Goal: Task Accomplishment & Management: Complete application form

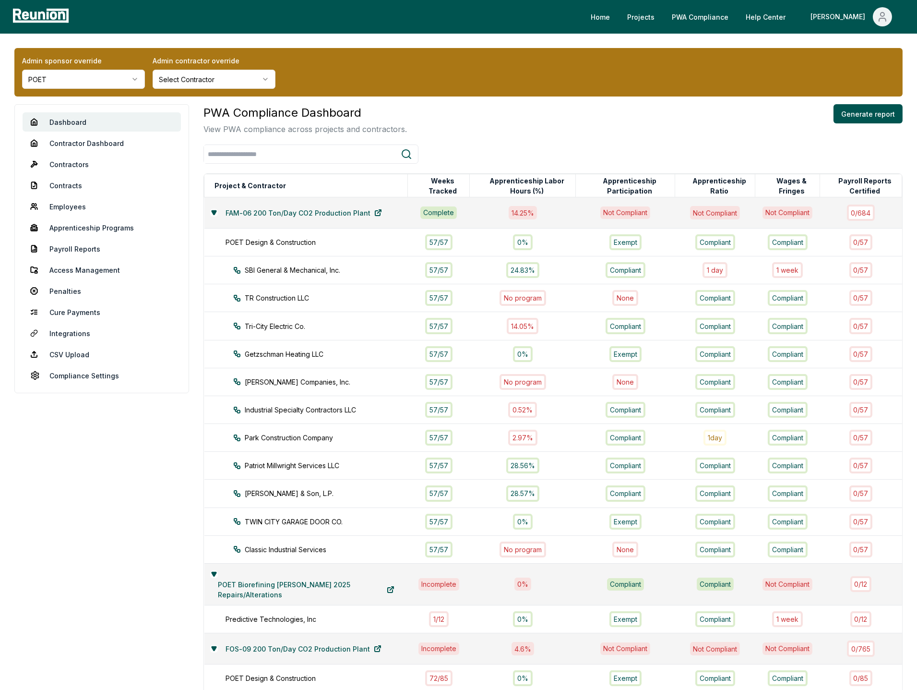
click at [99, 81] on html "Please visit us on your desktop We're working on making our marketplace mobile-…" at bounding box center [458, 503] width 917 height 1007
click at [444, 115] on div "PWA Compliance Dashboard View PWA compliance across projects and contractors. G…" at bounding box center [553, 119] width 699 height 31
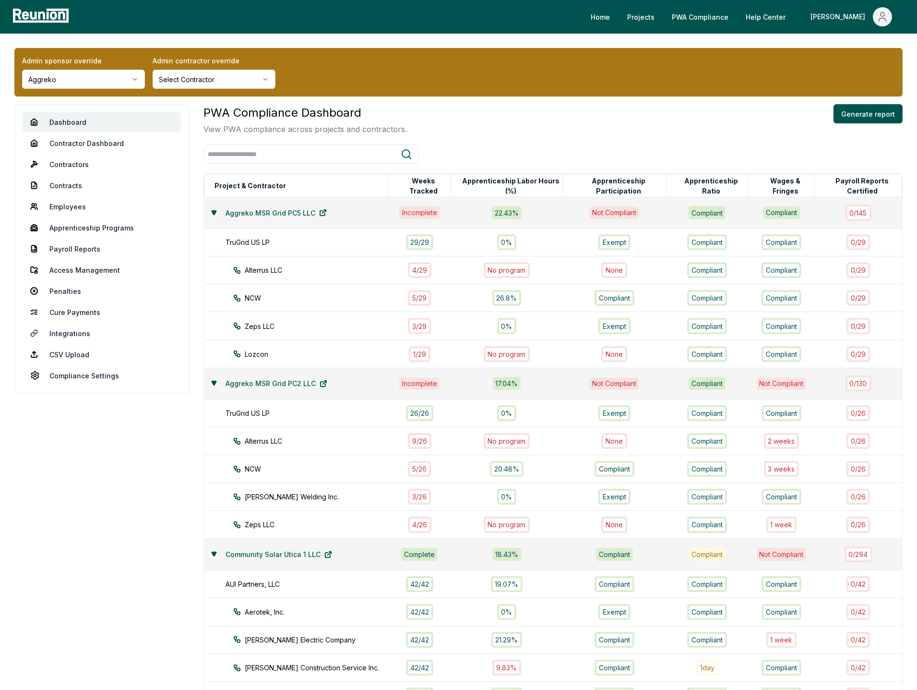
click at [546, 126] on div "PWA Compliance Dashboard View PWA compliance across projects and contractors. G…" at bounding box center [553, 119] width 699 height 31
click at [130, 81] on html "Please visit us on your desktop We're working on making our marketplace mobile-…" at bounding box center [458, 656] width 917 height 1313
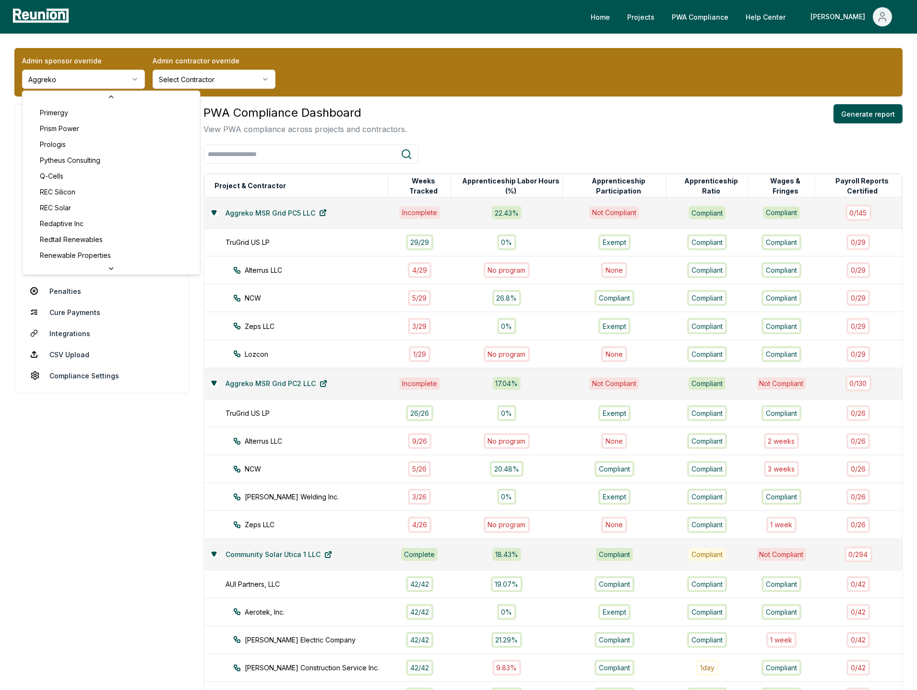
scroll to position [3157, 0]
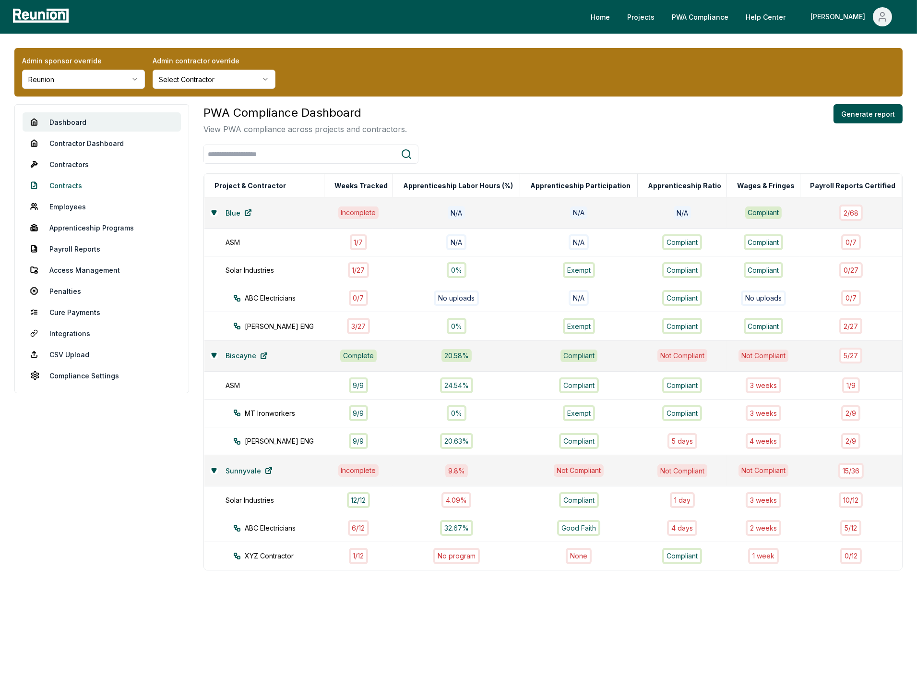
click at [66, 182] on link "Contracts" at bounding box center [102, 185] width 158 height 19
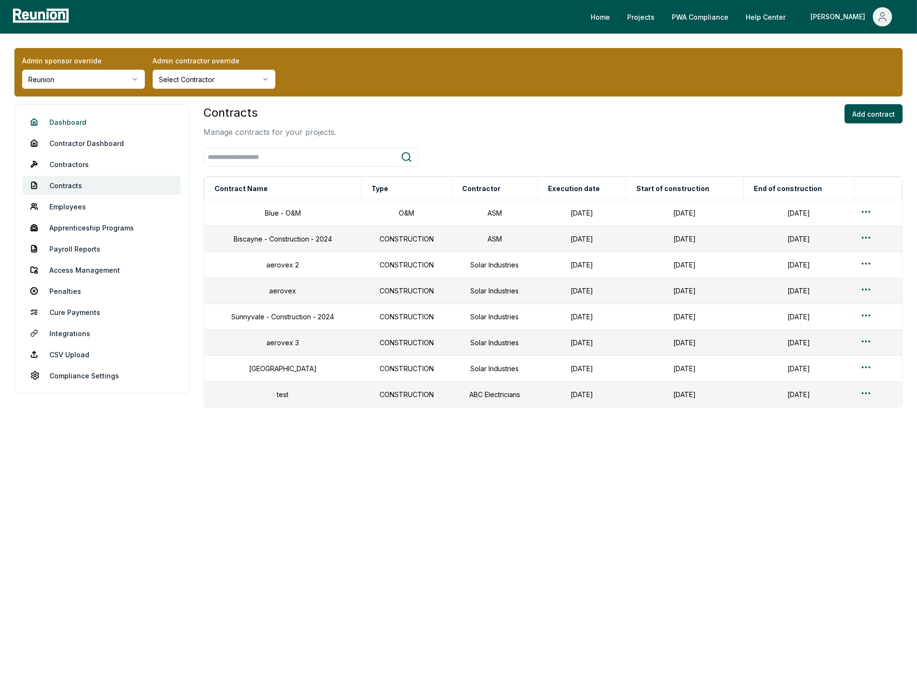
click at [48, 117] on link "Dashboard" at bounding box center [102, 121] width 158 height 19
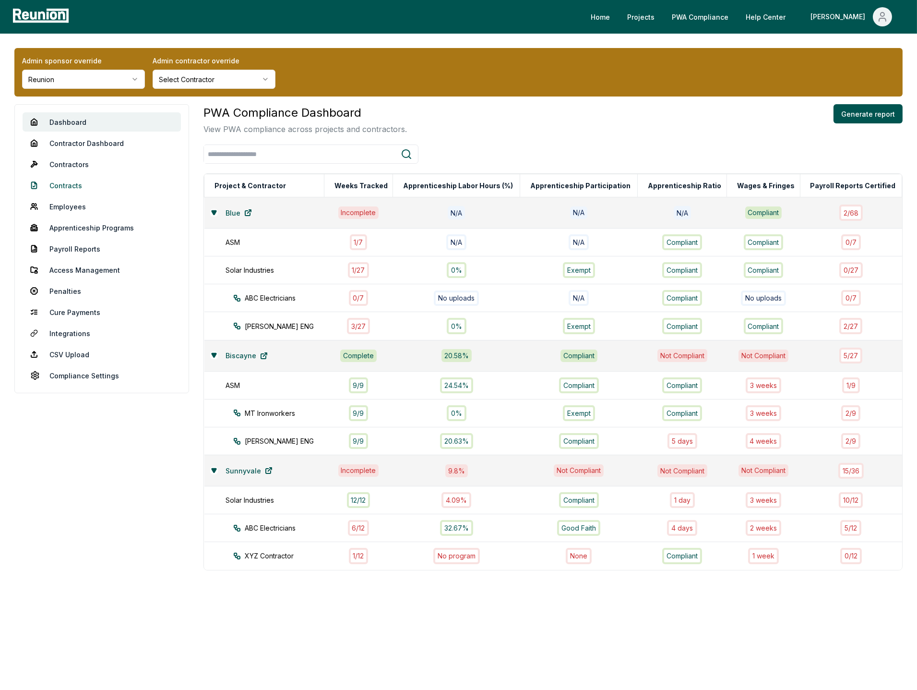
click at [63, 186] on link "Contracts" at bounding box center [102, 185] width 158 height 19
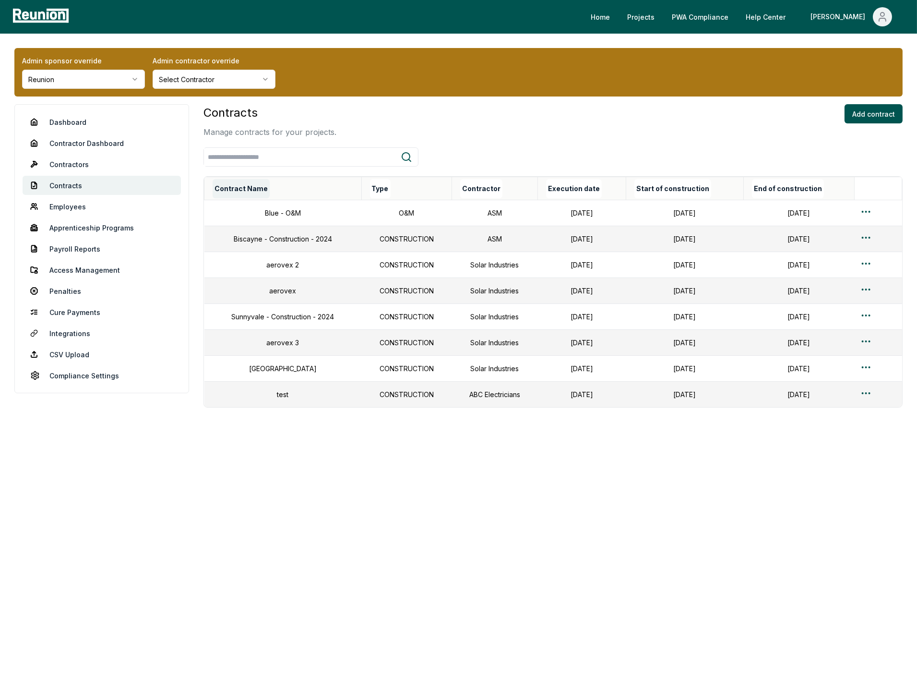
click at [244, 189] on button "Contract Name" at bounding box center [241, 188] width 57 height 19
click at [315, 296] on td "Sunnyvale - Construction - 2024" at bounding box center [282, 291] width 157 height 26
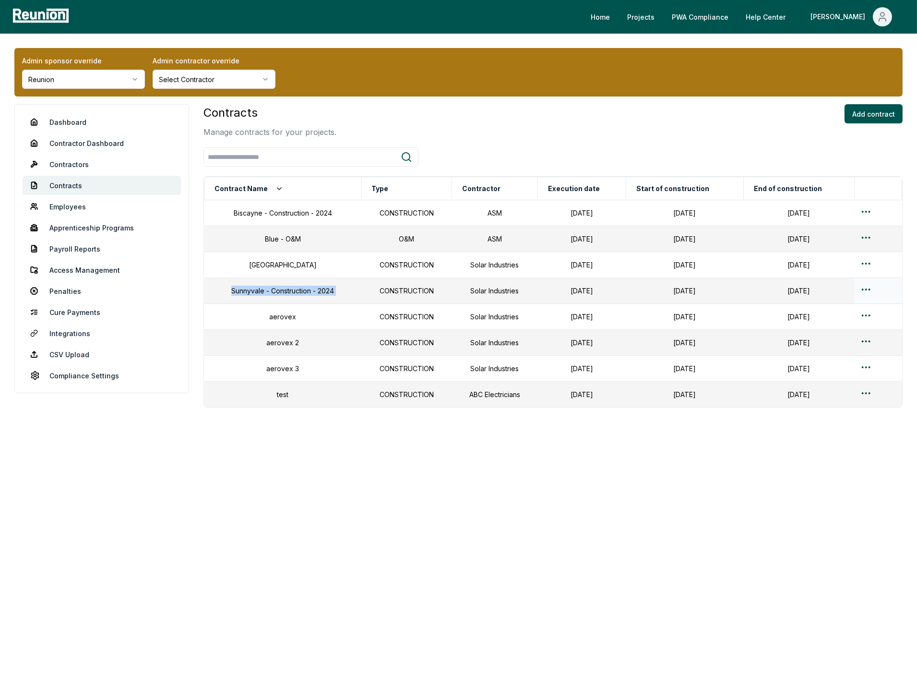
click at [315, 296] on td "Sunnyvale - Construction - 2024" at bounding box center [282, 291] width 157 height 26
click at [509, 294] on td "Solar Industries" at bounding box center [495, 291] width 86 height 26
click at [538, 291] on td "December 01, 2024" at bounding box center [582, 291] width 88 height 26
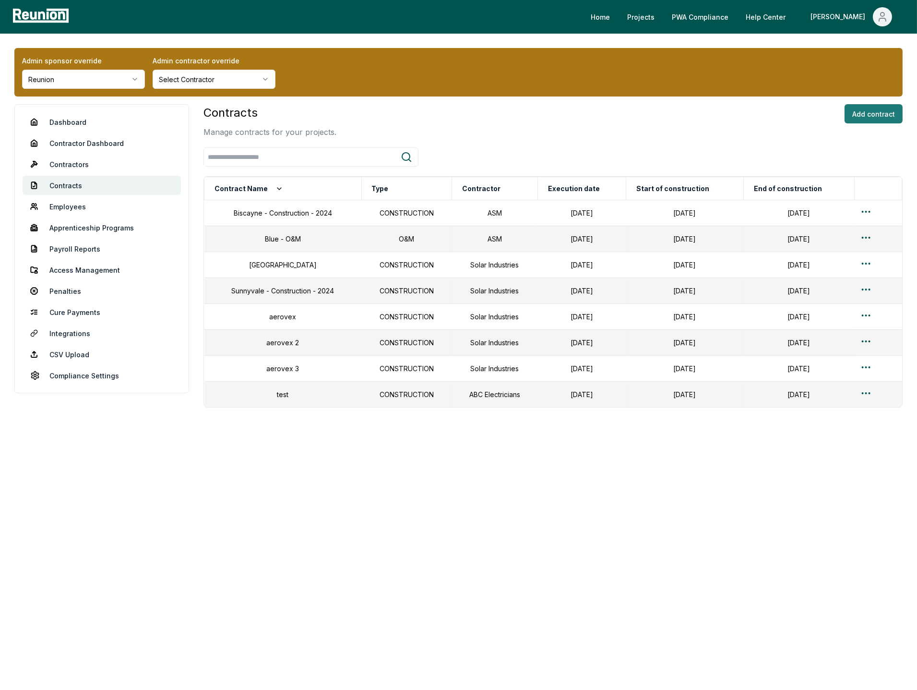
click at [871, 119] on button "Add contract" at bounding box center [874, 113] width 58 height 19
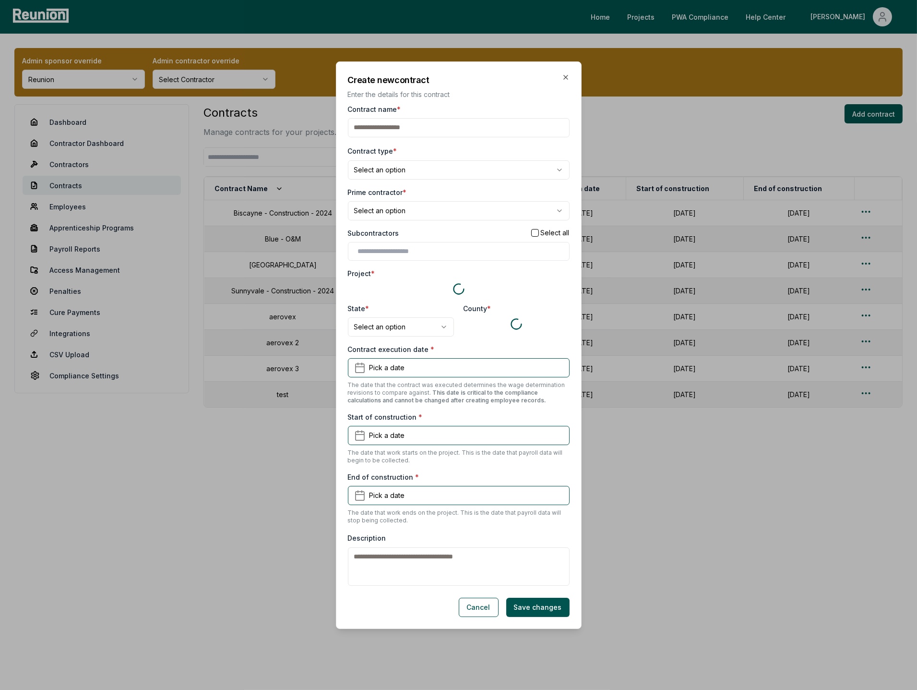
click at [395, 126] on input "Contract name *" at bounding box center [459, 127] width 222 height 19
type input "****"
click at [387, 174] on body "Please visit us on your desktop We're working on making our marketplace mobile-…" at bounding box center [458, 345] width 917 height 690
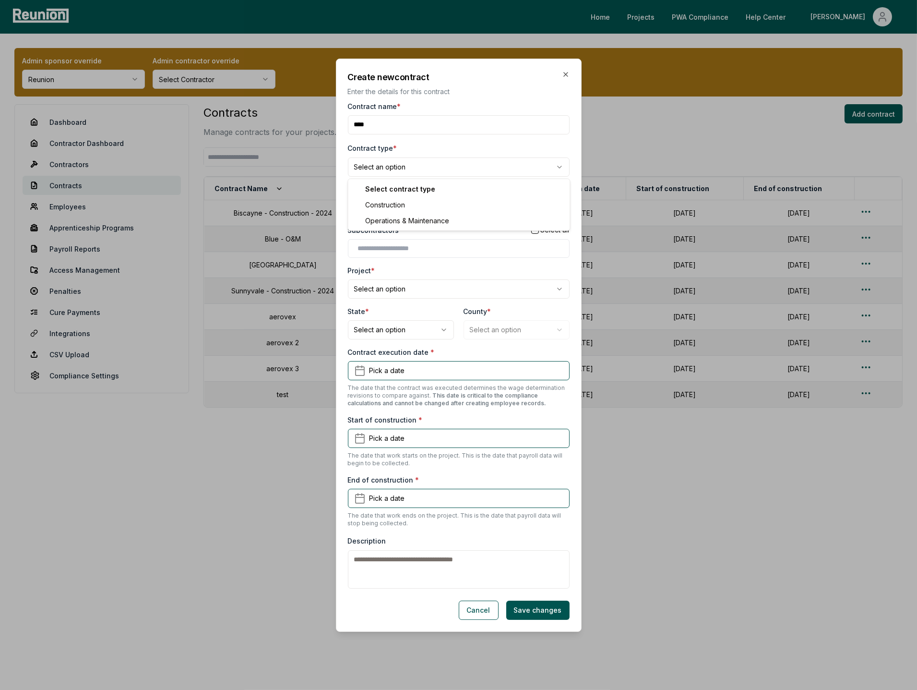
select select "**********"
click at [385, 206] on body "Please visit us on your desktop We're working on making our marketplace mobile-…" at bounding box center [458, 345] width 917 height 690
select select "**********"
click at [390, 246] on input "text" at bounding box center [460, 248] width 205 height 10
click at [409, 228] on div "Subcontractors Select all" at bounding box center [459, 230] width 222 height 10
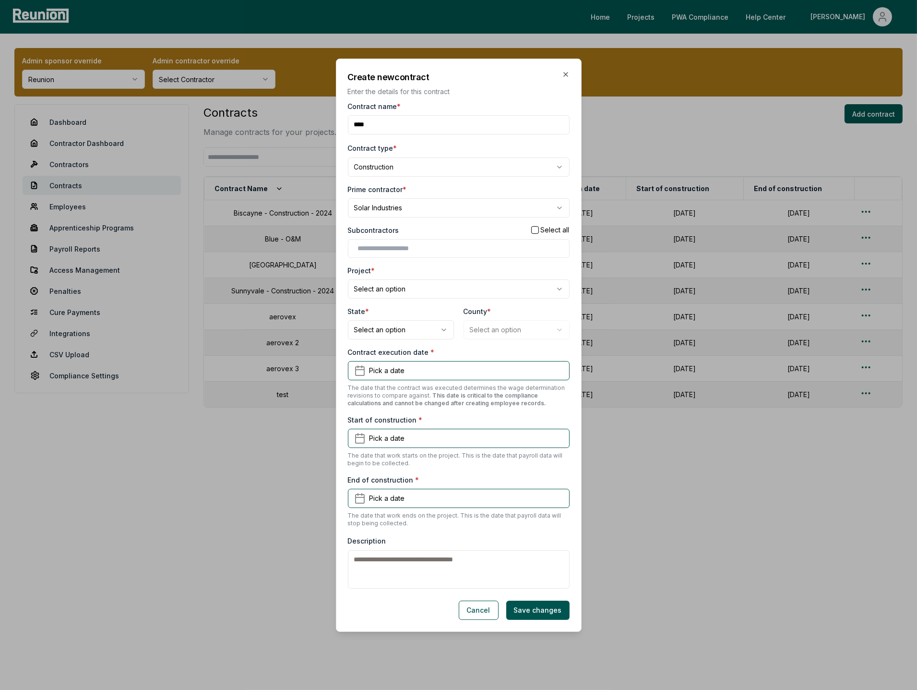
click at [398, 289] on body "Please visit us on your desktop We're working on making our marketplace mobile-…" at bounding box center [458, 345] width 917 height 690
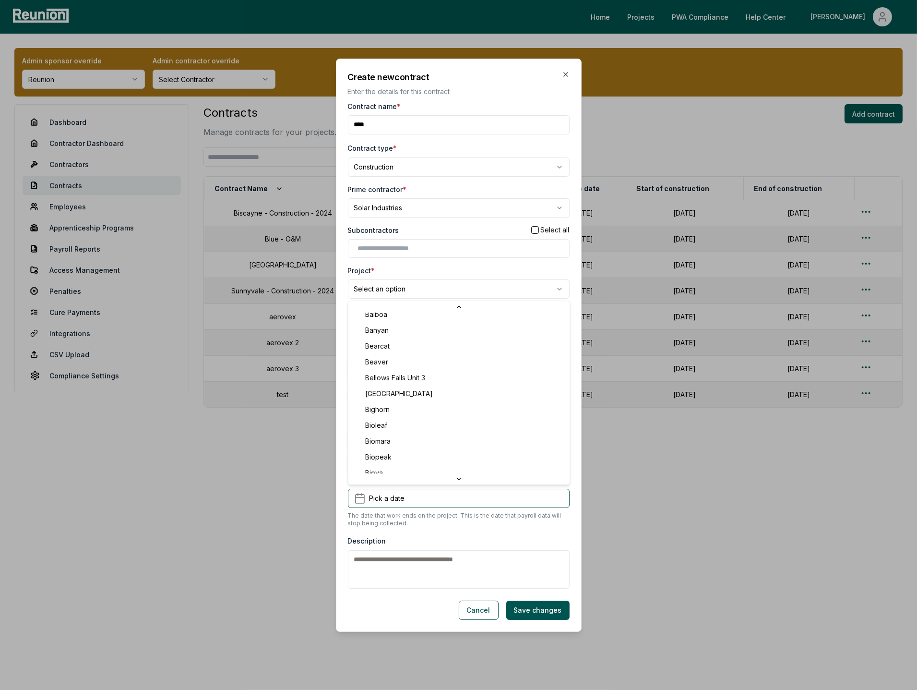
scroll to position [563, 0]
click at [430, 243] on body "Please visit us on your desktop We're working on making our marketplace mobile-…" at bounding box center [458, 345] width 917 height 690
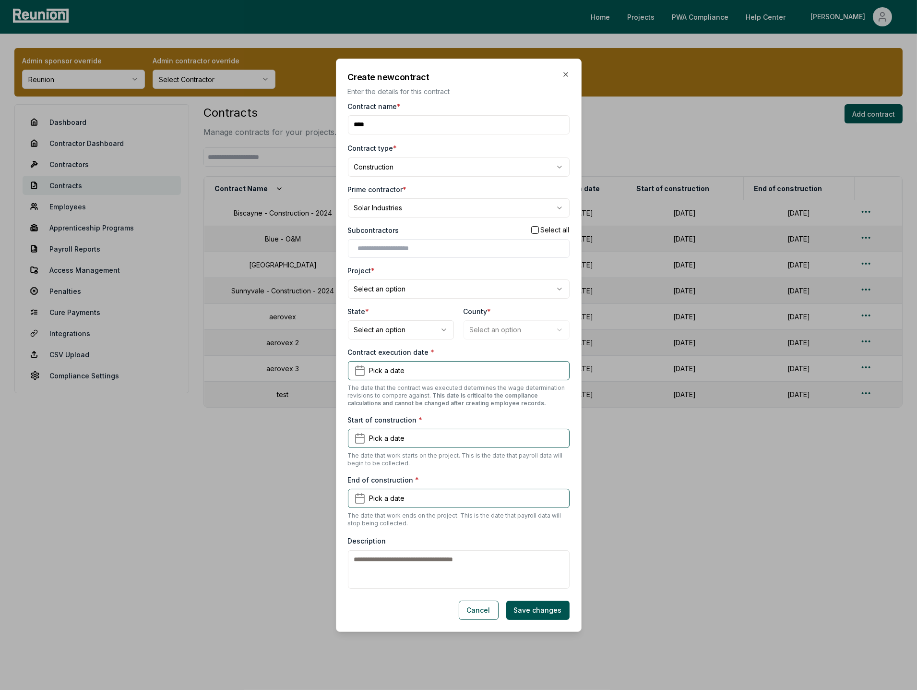
click at [407, 287] on body "Please visit us on your desktop We're working on making our marketplace mobile-…" at bounding box center [458, 345] width 917 height 690
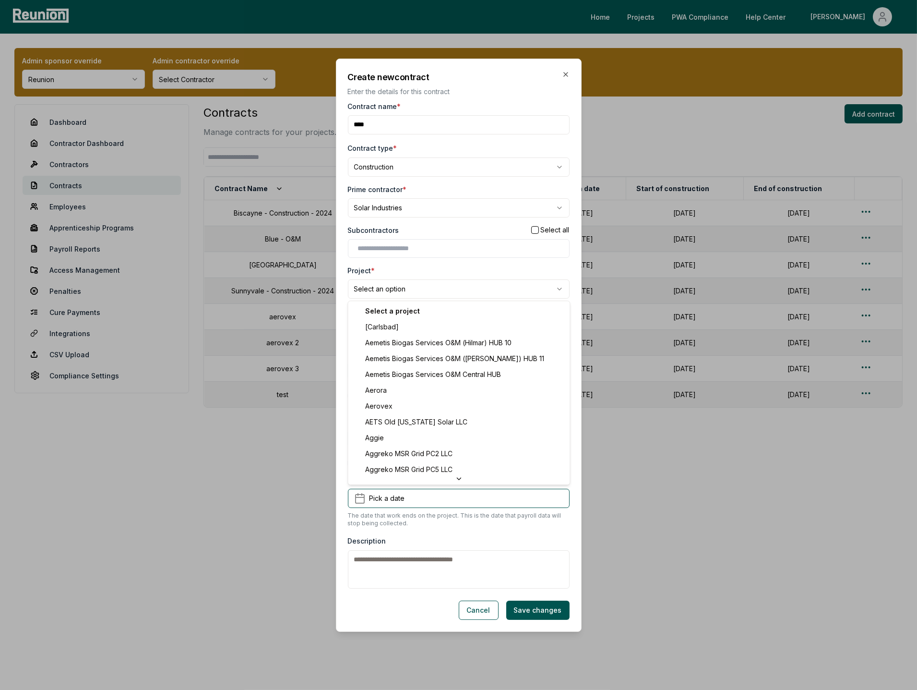
scroll to position [4345, 0]
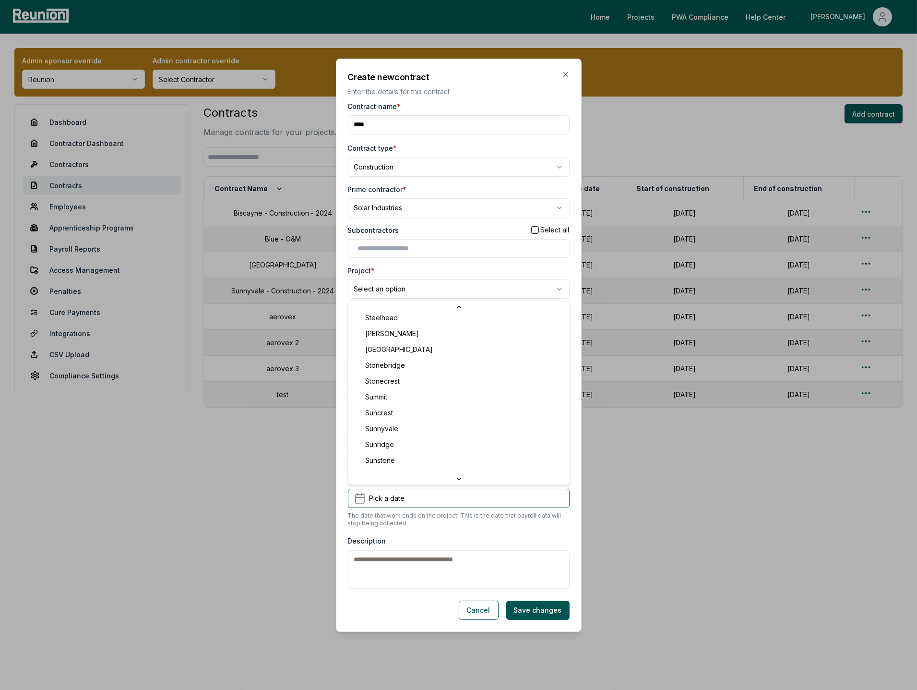
select select "*********"
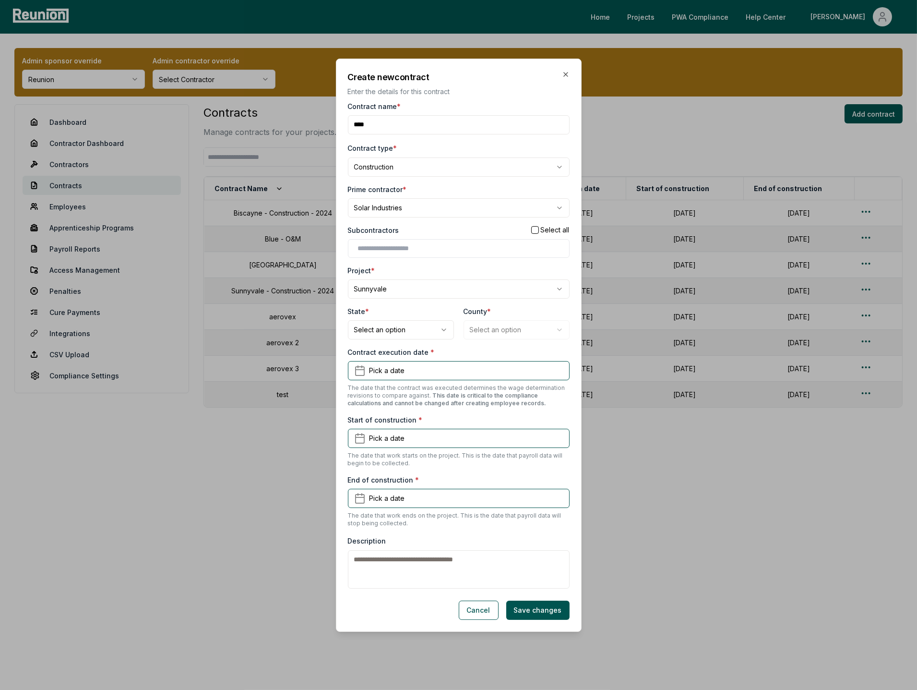
click at [396, 326] on body "Please visit us on your desktop We're working on making our marketplace mobile-…" at bounding box center [458, 345] width 917 height 690
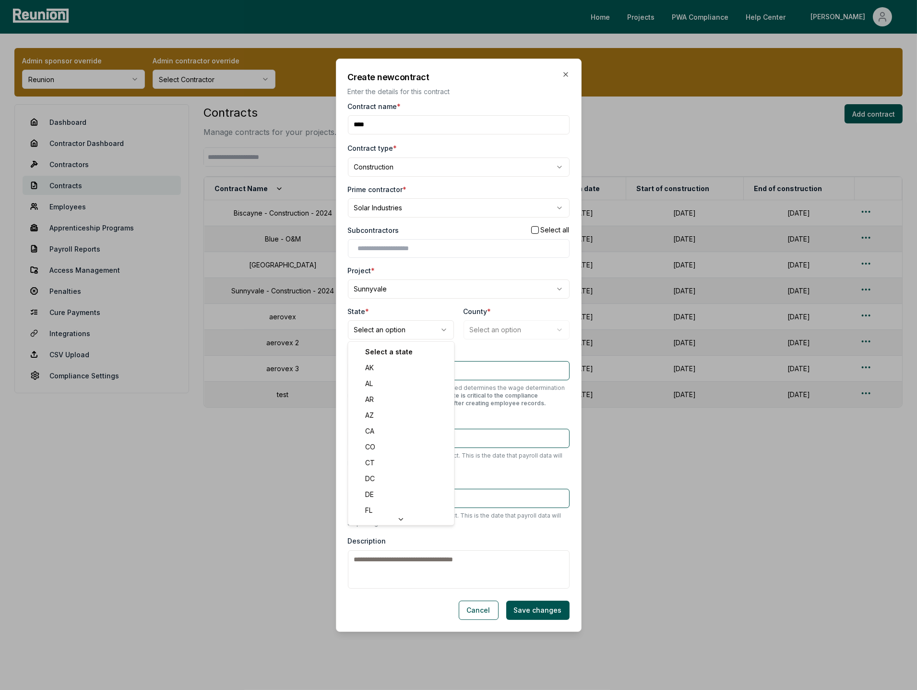
select select "**"
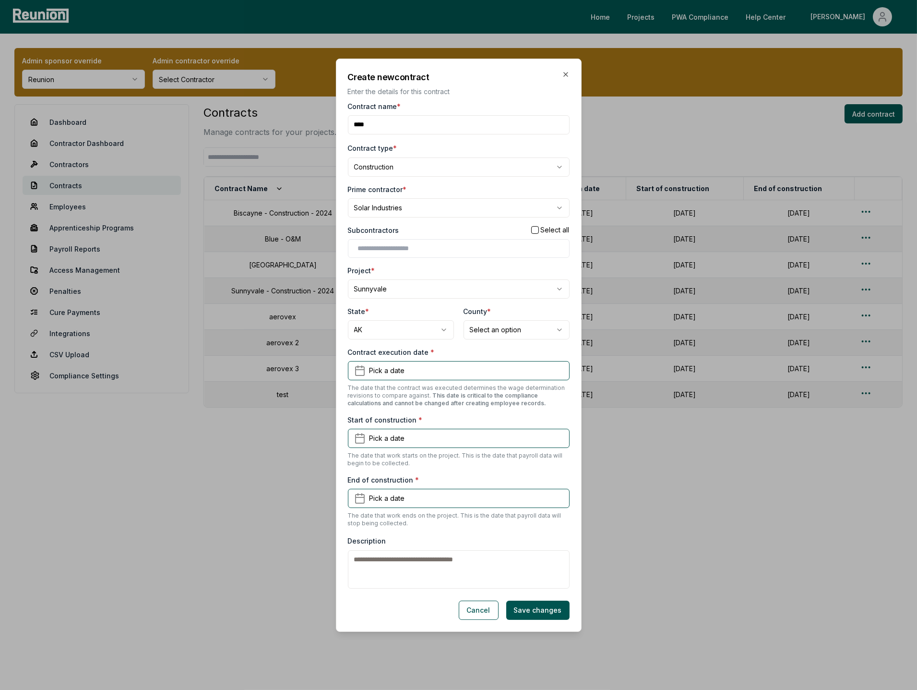
click at [507, 321] on body "Please visit us on your desktop We're working on making our marketplace mobile-…" at bounding box center [458, 345] width 917 height 690
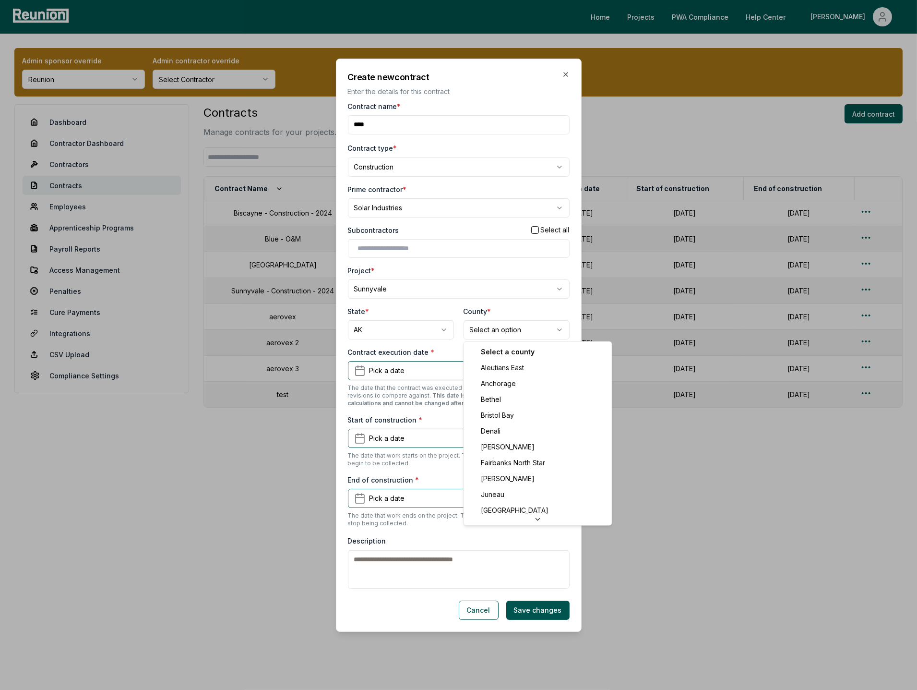
select select "**********"
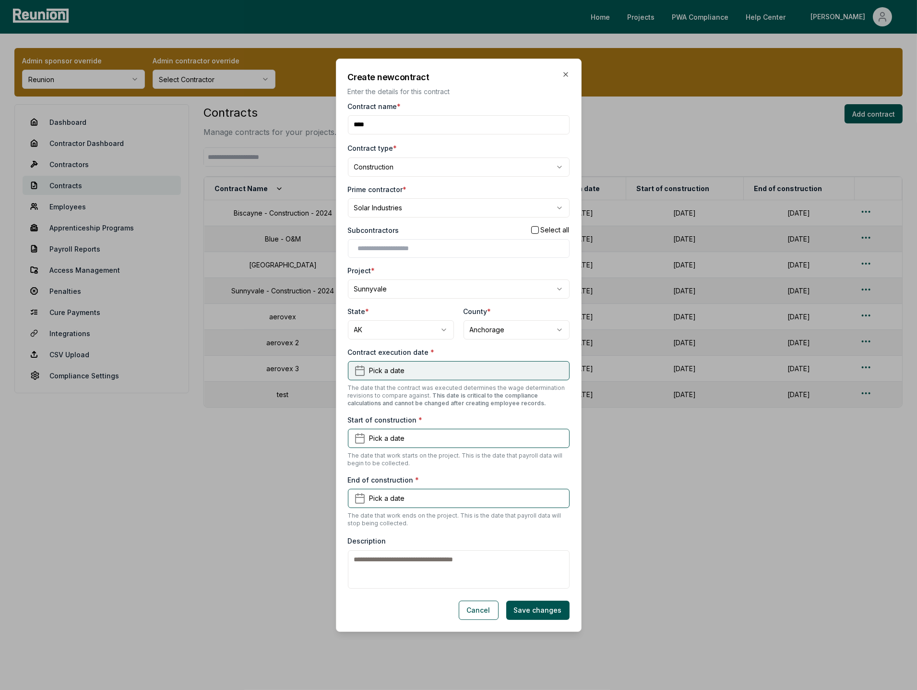
click at [396, 371] on span "Pick a date" at bounding box center [388, 370] width 36 height 10
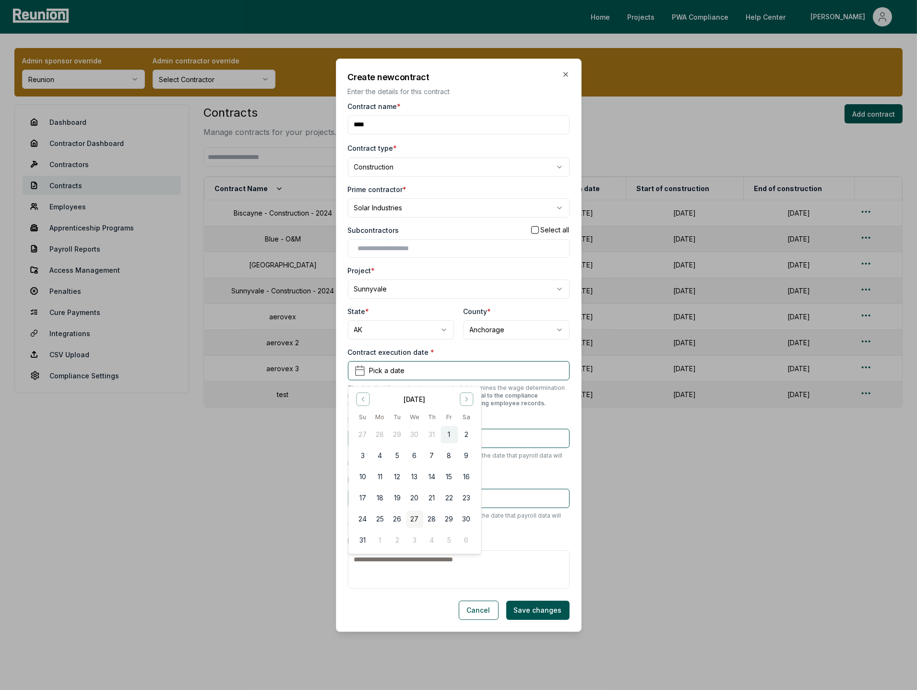
click at [449, 437] on button "1" at bounding box center [449, 434] width 17 height 17
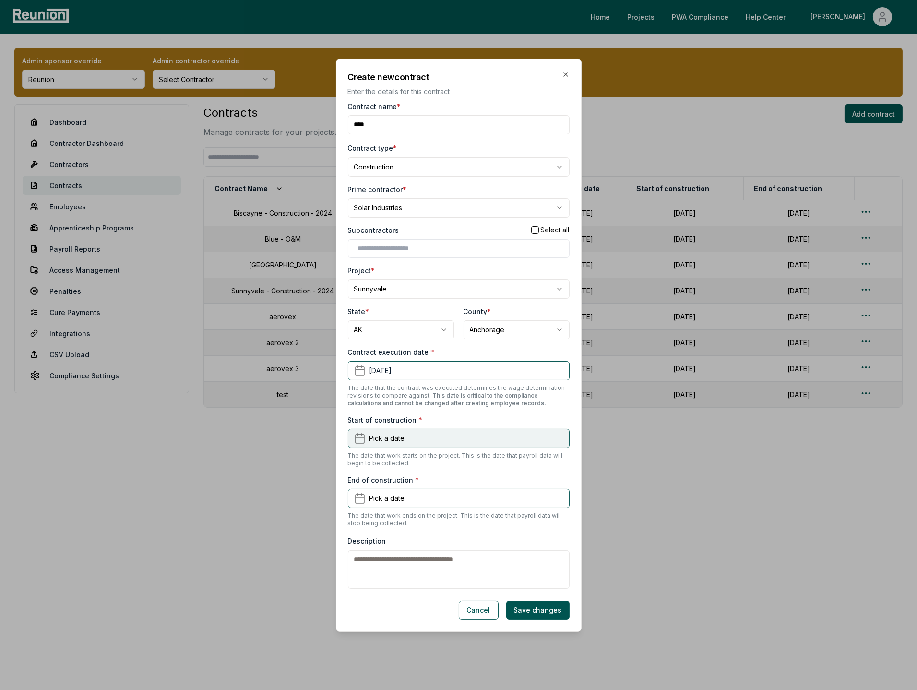
click at [415, 435] on button "Pick a date" at bounding box center [459, 438] width 222 height 19
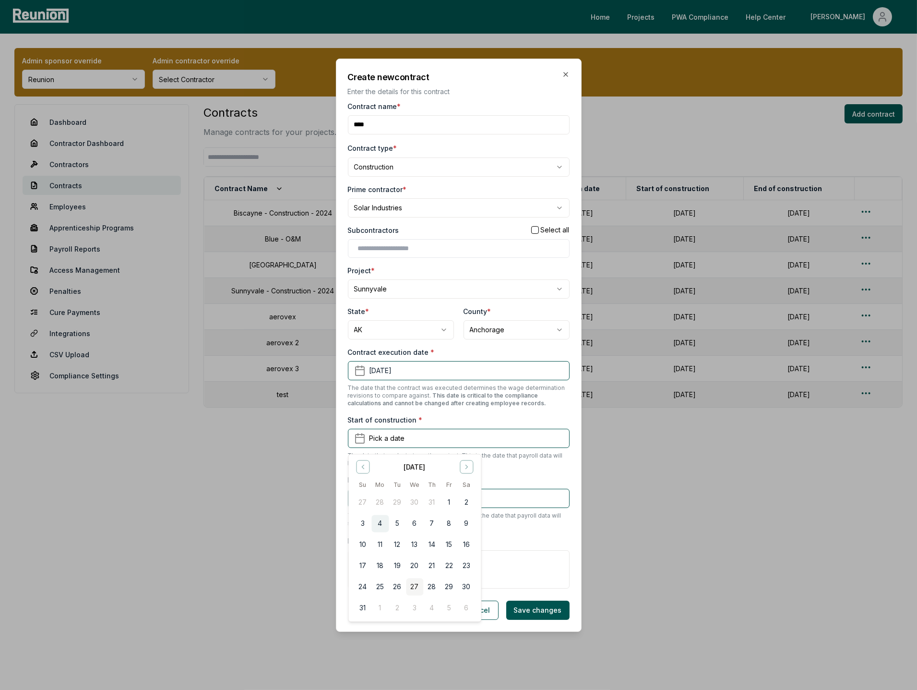
click at [381, 523] on button "4" at bounding box center [380, 523] width 17 height 17
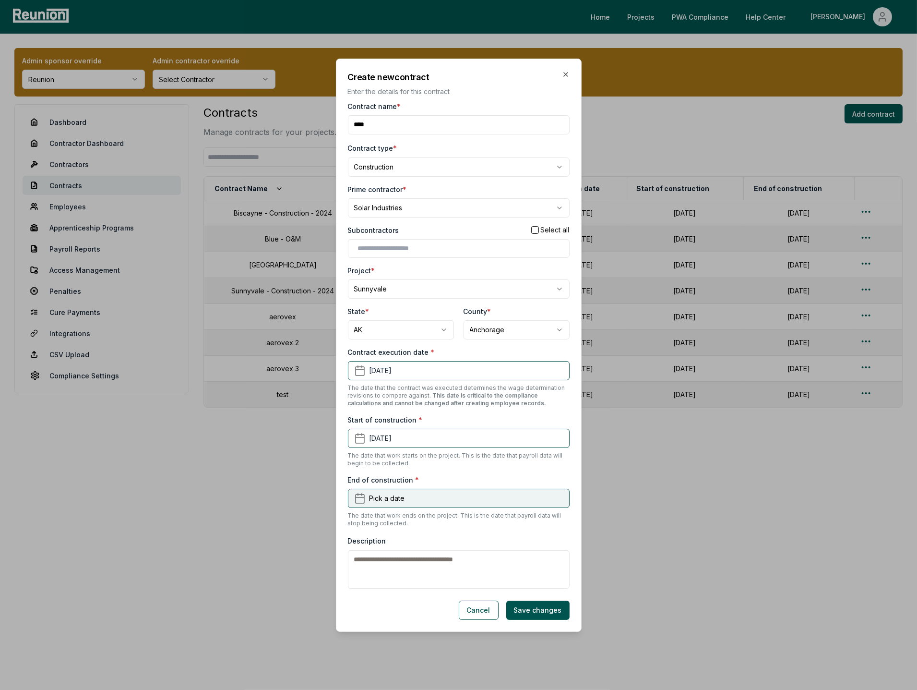
click at [413, 499] on button "Pick a date" at bounding box center [459, 498] width 222 height 19
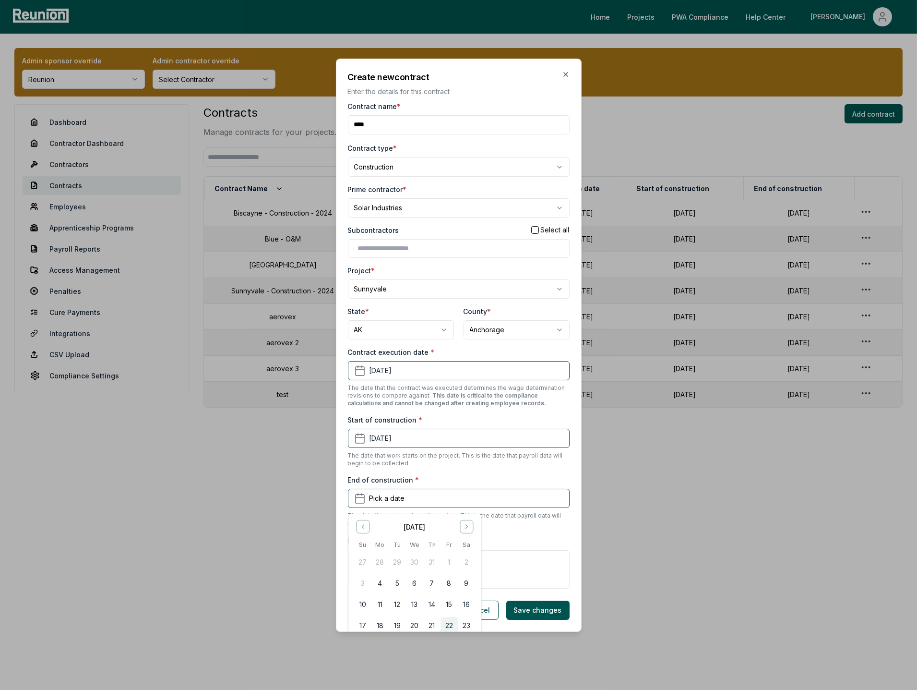
click at [449, 623] on button "22" at bounding box center [449, 625] width 17 height 17
click at [534, 612] on button "Save changes" at bounding box center [537, 609] width 63 height 19
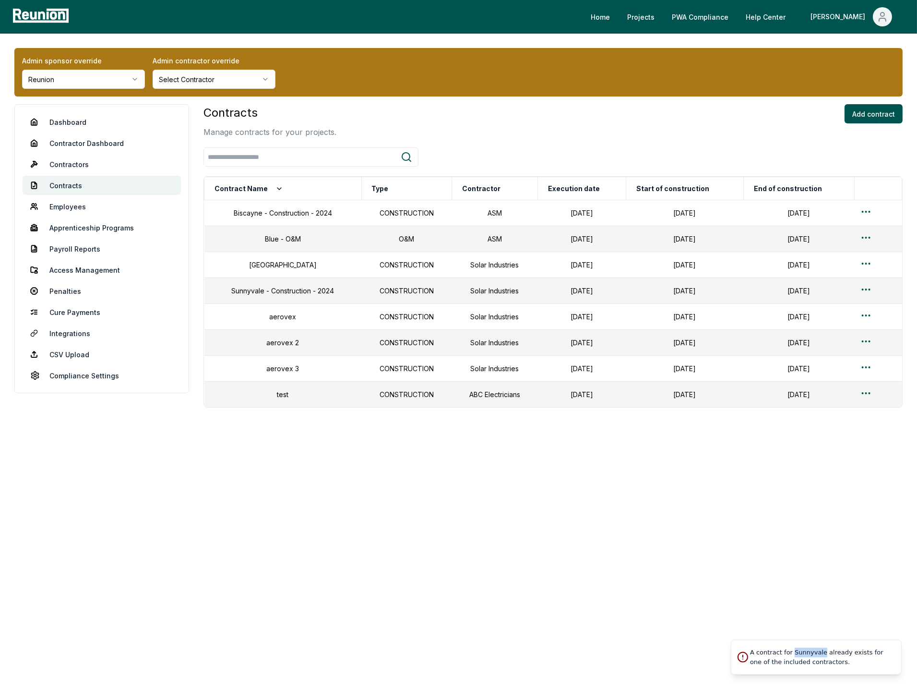
click at [818, 654] on div "A contract for Sunnyvale already exists for one of the included contractors." at bounding box center [822, 657] width 144 height 19
click at [510, 129] on div "Contracts Manage contracts for your projects. Add contract" at bounding box center [553, 121] width 699 height 34
click at [363, 513] on body "Please visit us on your desktop We're working on making our marketplace mobile-…" at bounding box center [458, 345] width 917 height 690
click at [492, 125] on div "Contracts Manage contracts for your projects. Add contract" at bounding box center [553, 121] width 699 height 34
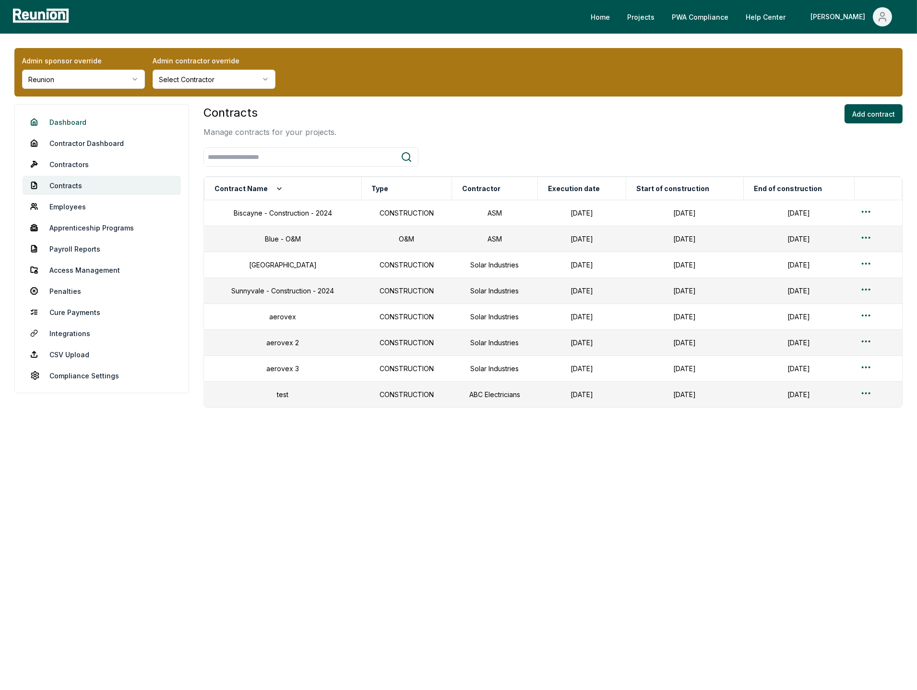
click at [59, 120] on link "Dashboard" at bounding box center [102, 121] width 158 height 19
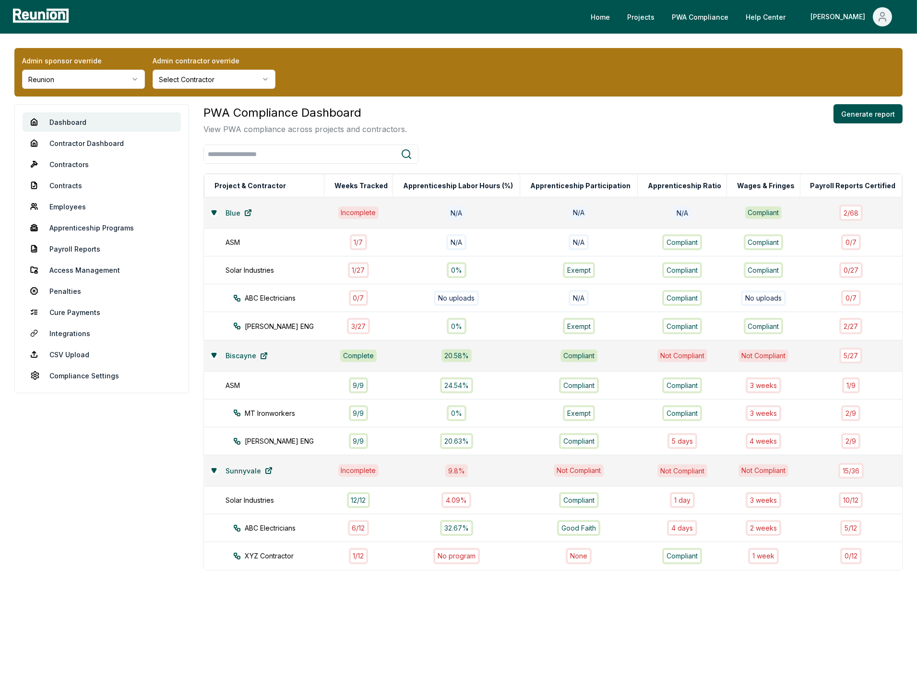
click at [74, 80] on html "Please visit us on your desktop We're working on making our marketplace mobile-…" at bounding box center [458, 345] width 917 height 690
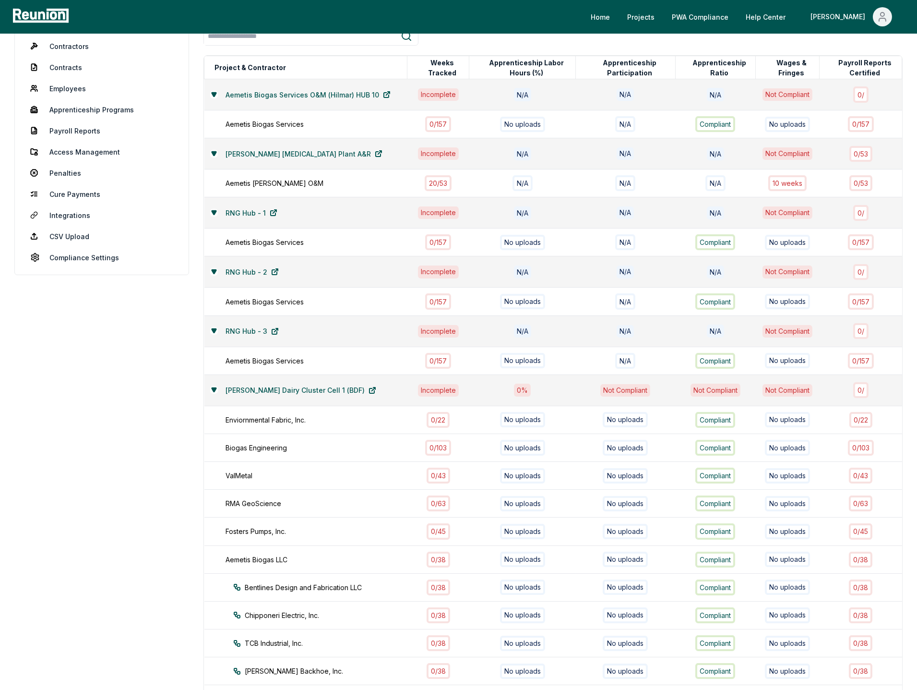
scroll to position [142, 0]
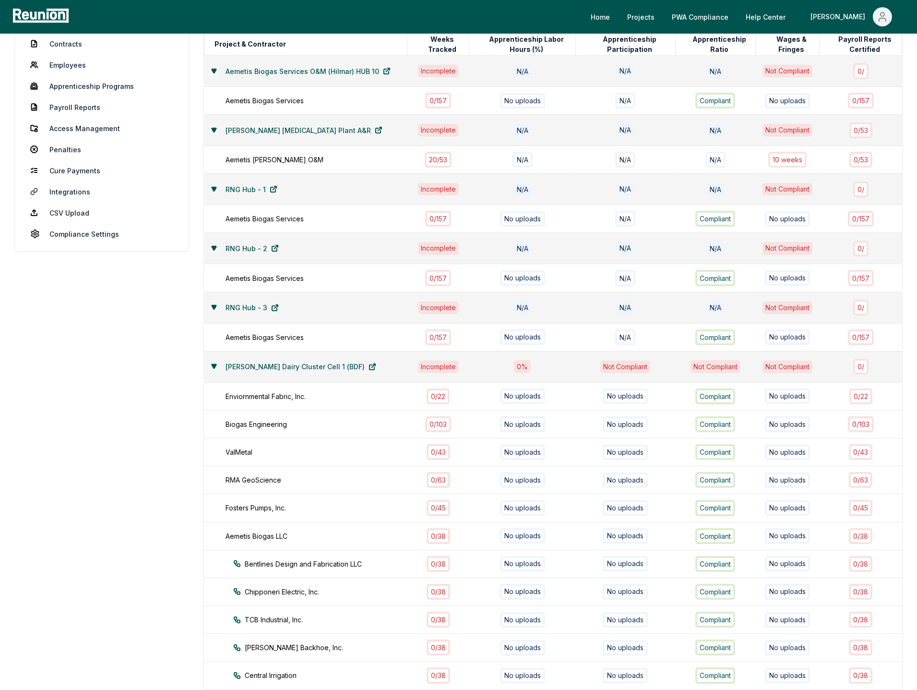
click at [215, 370] on button at bounding box center [214, 366] width 8 height 8
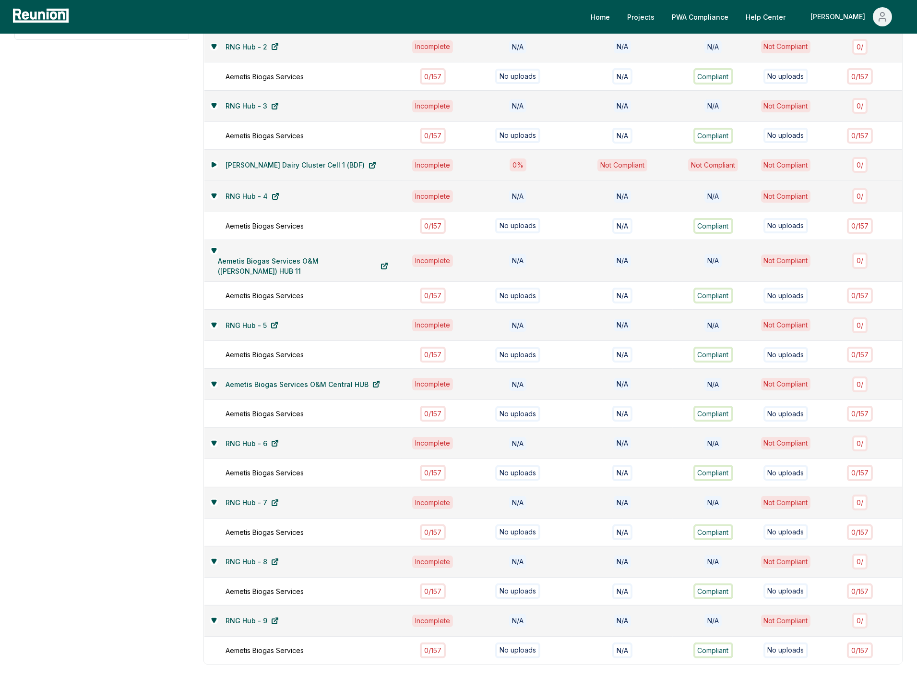
scroll to position [320, 0]
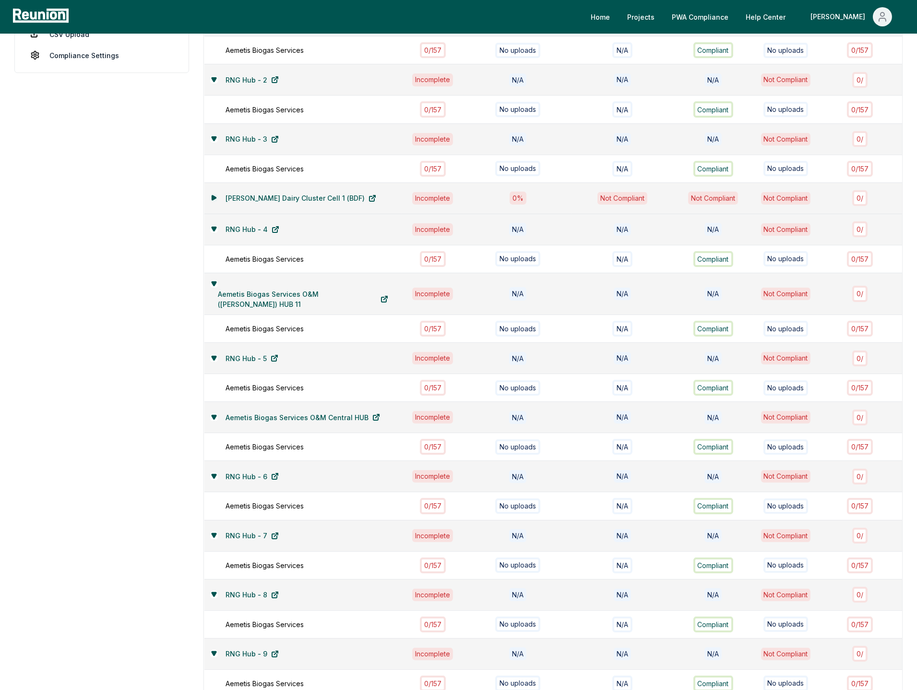
click at [216, 195] on icon at bounding box center [214, 198] width 6 height 6
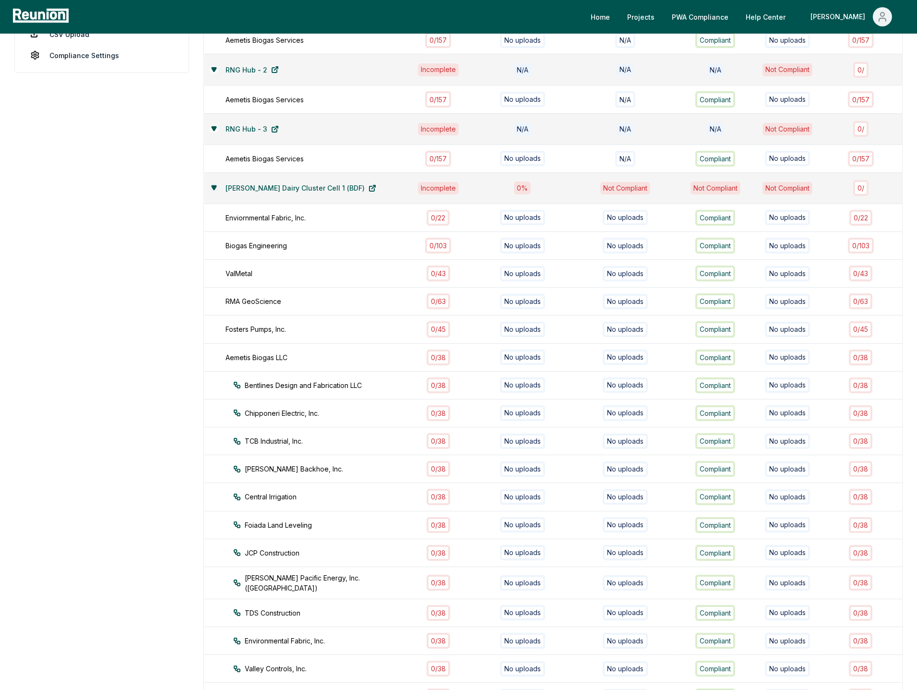
click at [215, 190] on icon at bounding box center [214, 188] width 4 height 4
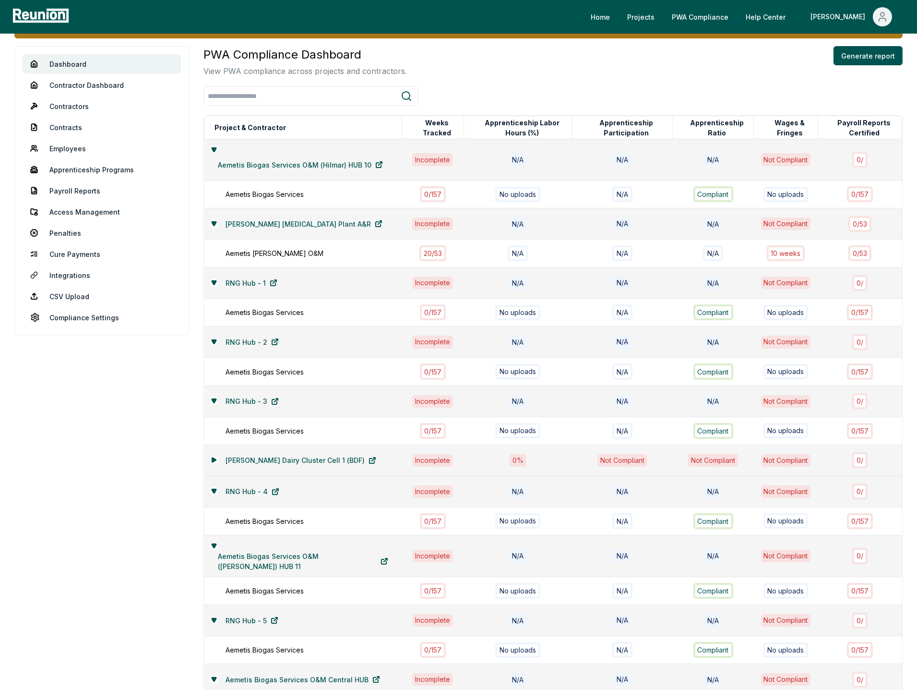
scroll to position [0, 0]
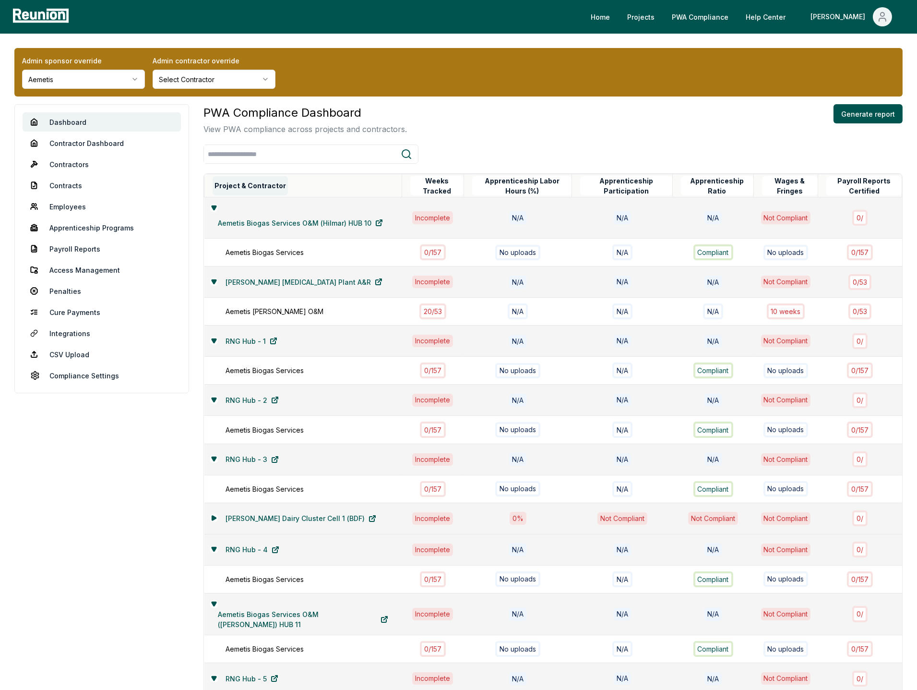
click at [250, 183] on button "Project & Contractor" at bounding box center [250, 185] width 75 height 19
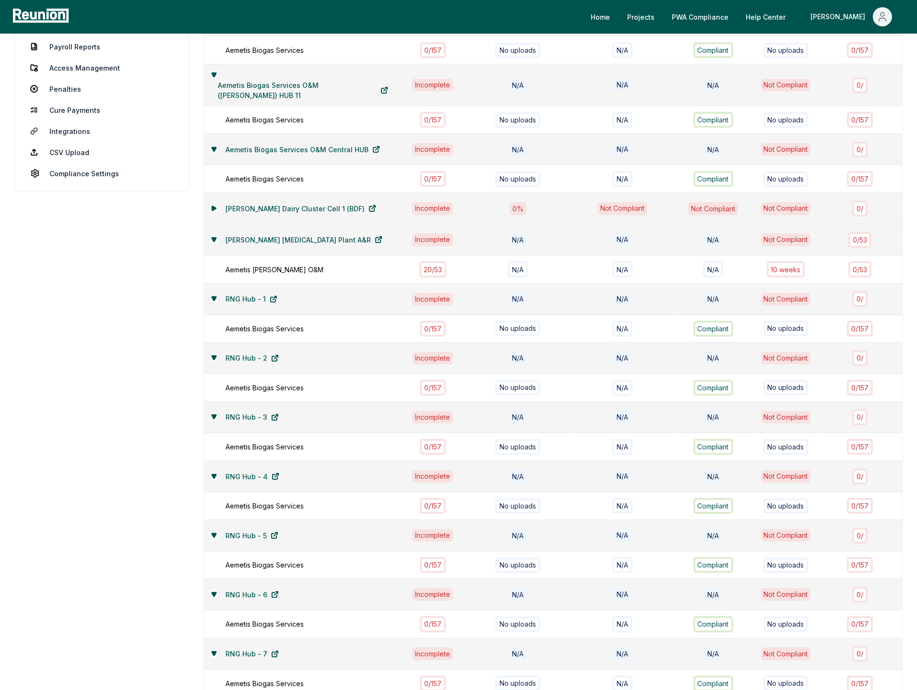
scroll to position [168, 0]
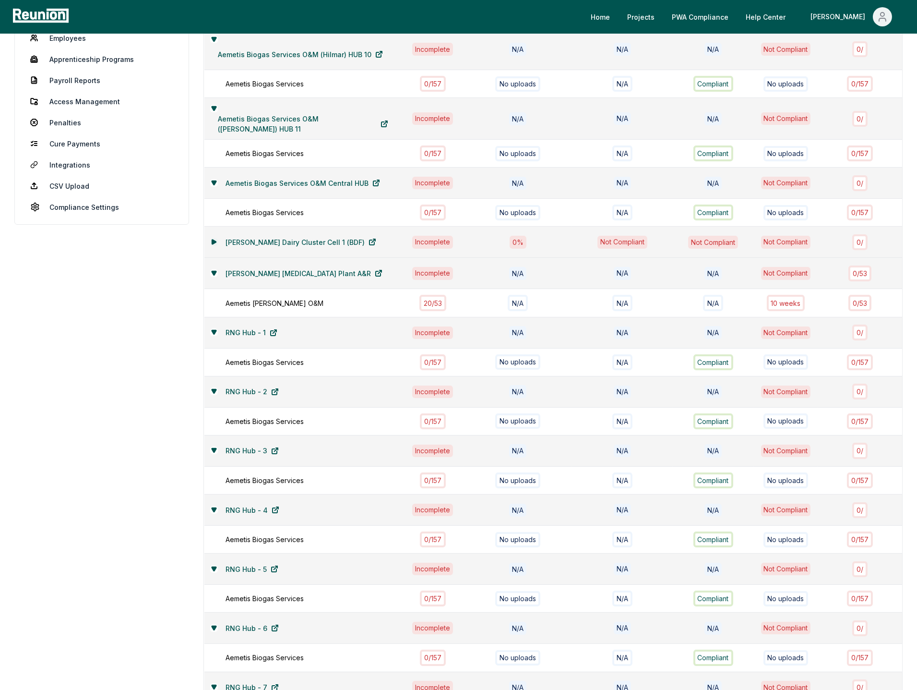
click at [215, 240] on icon at bounding box center [214, 242] width 4 height 4
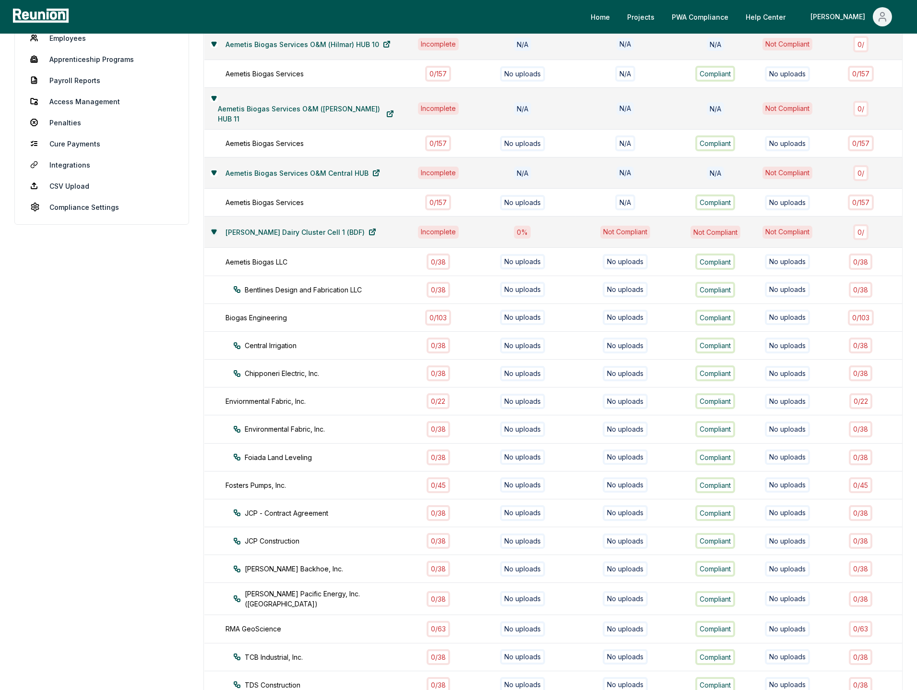
click at [215, 234] on icon at bounding box center [214, 232] width 4 height 4
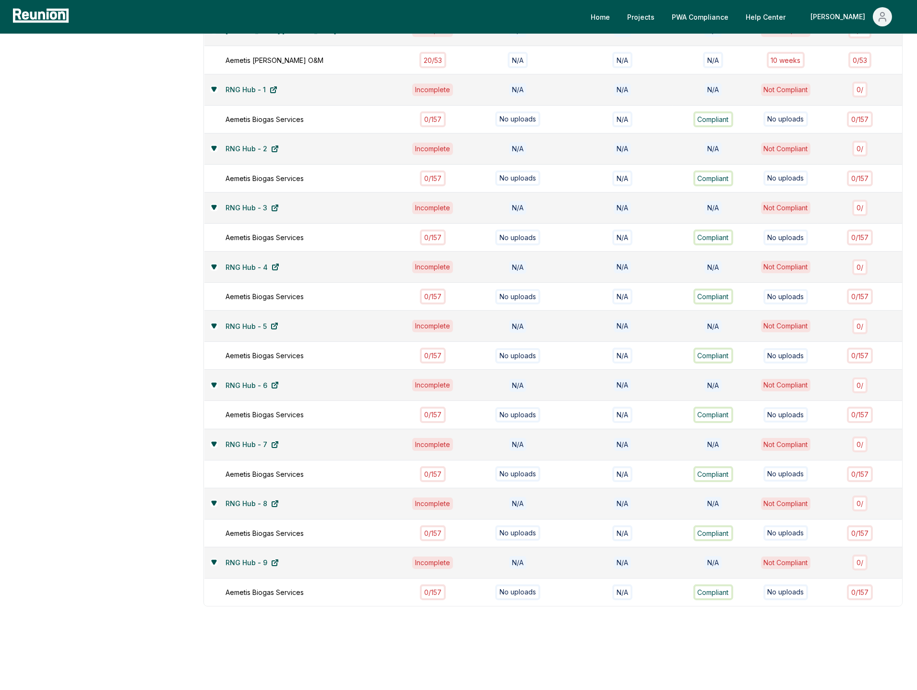
scroll to position [0, 0]
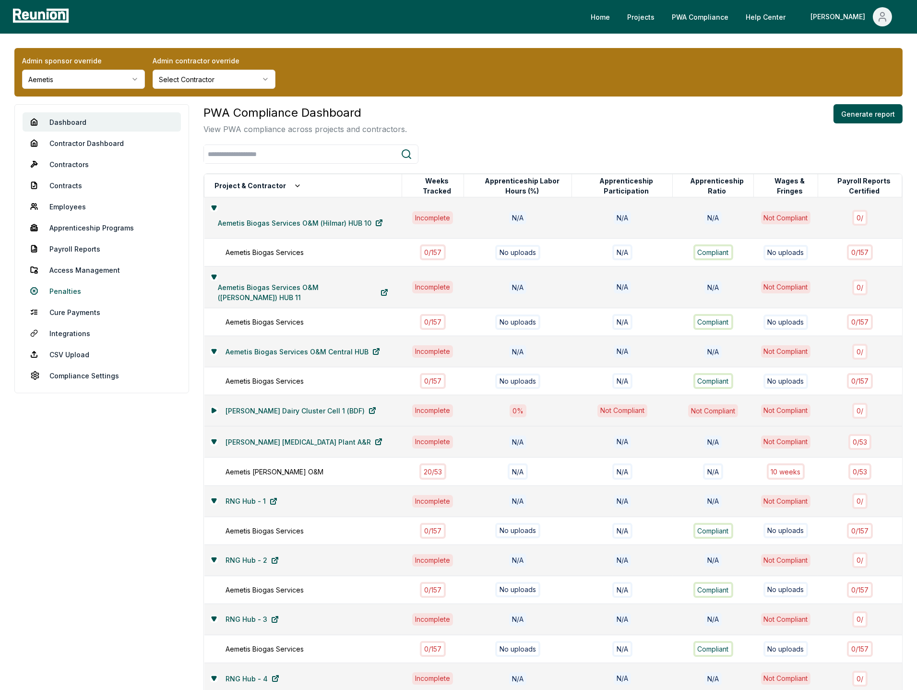
click at [67, 290] on link "Penalties" at bounding box center [102, 290] width 158 height 19
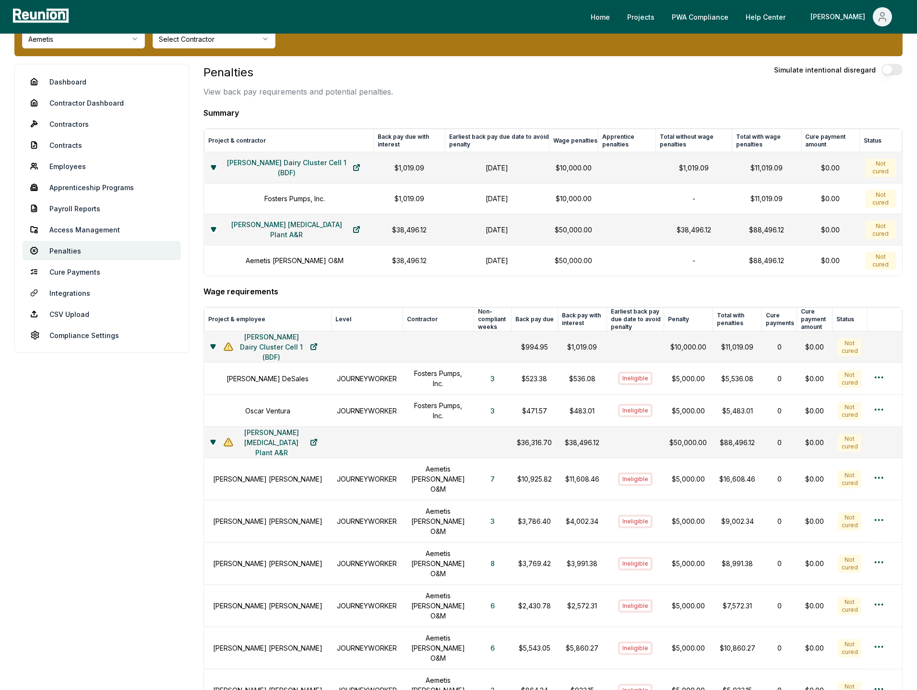
scroll to position [36, 0]
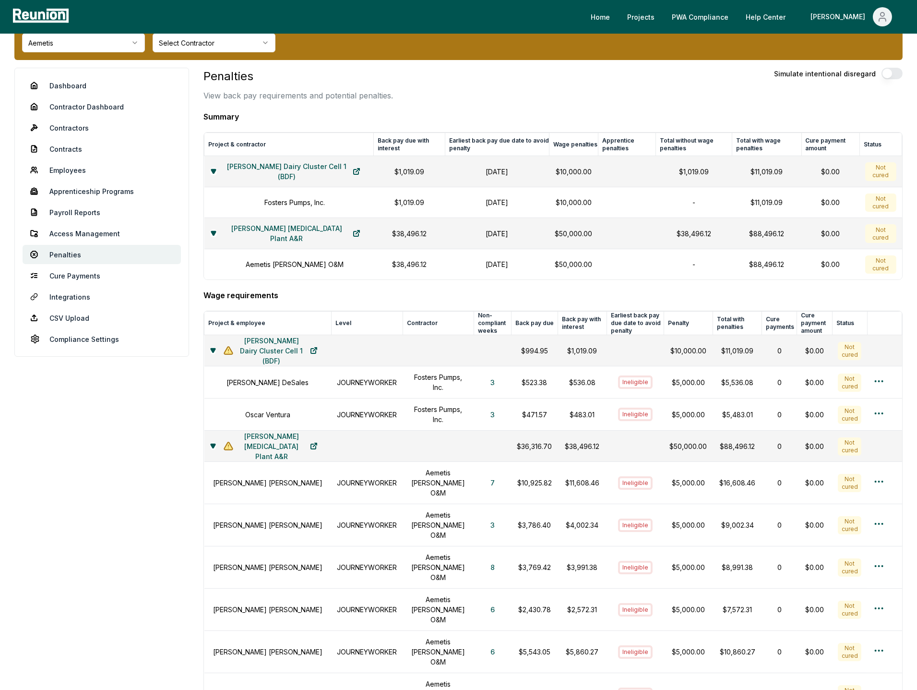
click at [609, 288] on div "Penalties View back pay requirements and potential penalties. Simulate intentio…" at bounding box center [553, 566] width 699 height 997
click at [360, 293] on h4 "Wage requirements" at bounding box center [553, 295] width 699 height 12
click at [101, 48] on html "Please visit us on your desktop We're working on making our marketplace mobile-…" at bounding box center [458, 570] width 917 height 1212
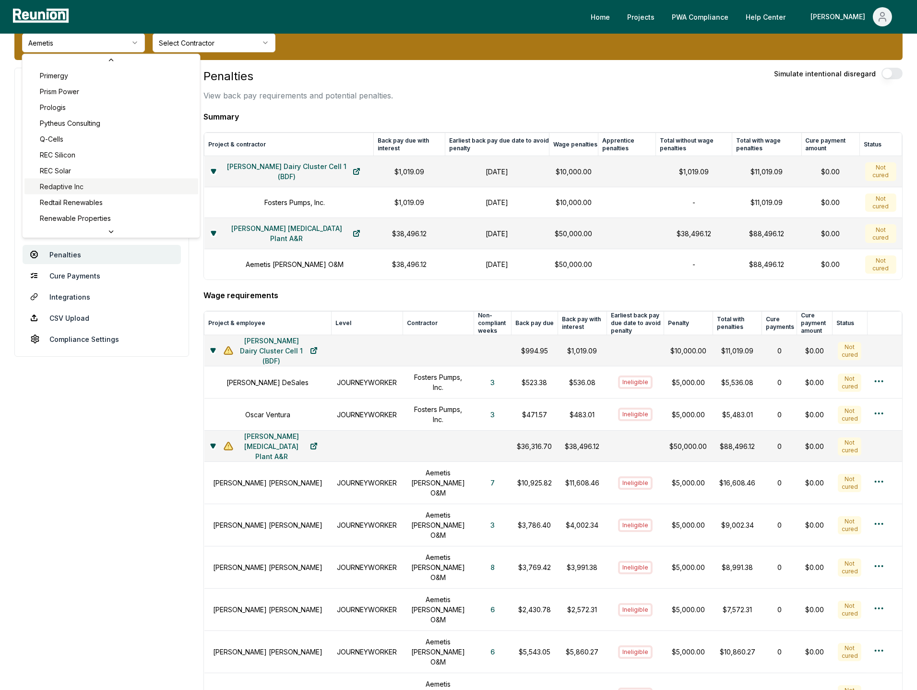
scroll to position [3092, 0]
click at [106, 410] on html "Please visit us on your desktop We're working on making our marketplace mobile-…" at bounding box center [458, 570] width 917 height 1212
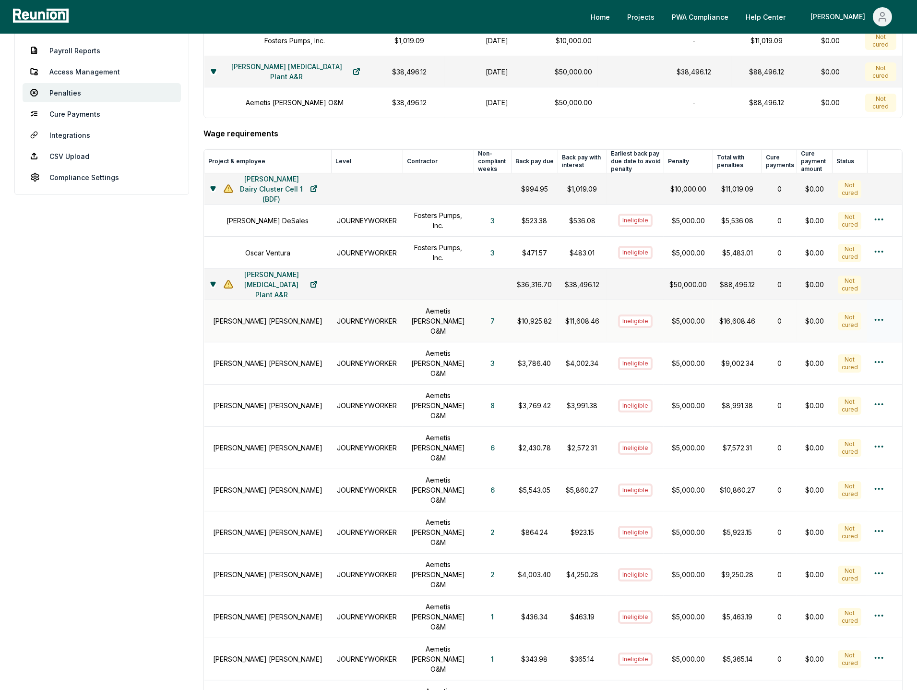
scroll to position [228, 0]
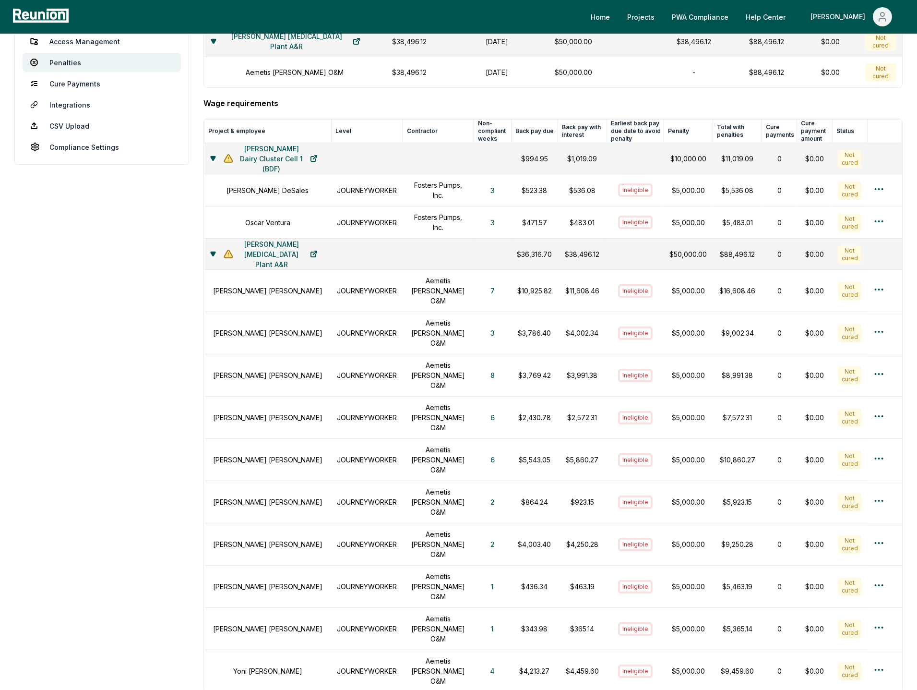
click at [162, 427] on aside "Dashboard Contractor Dashboard Contractors Contracts Employees [DEMOGRAPHIC_DAT…" at bounding box center [101, 422] width 175 height 1093
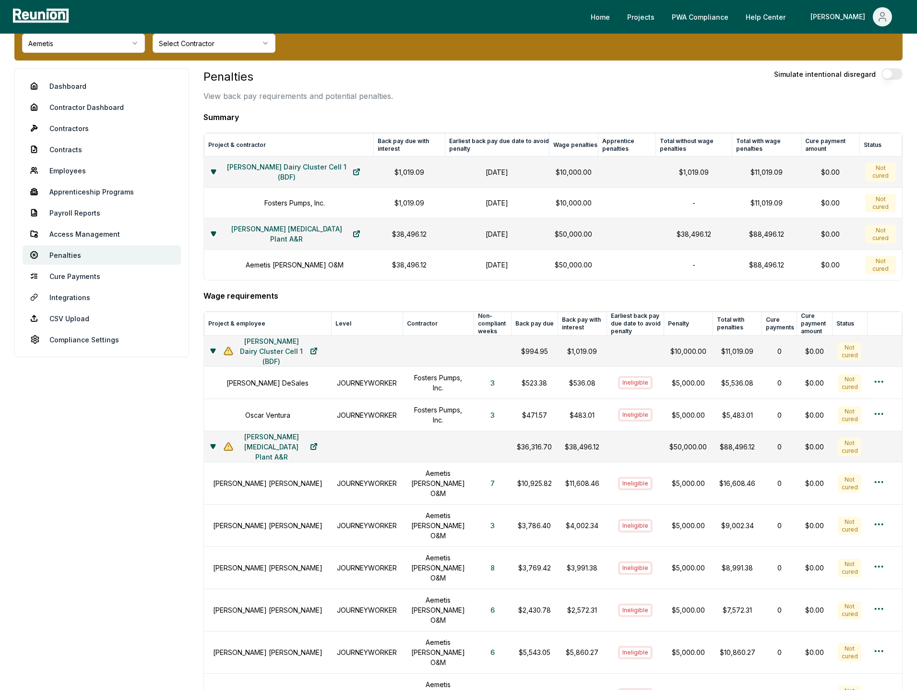
scroll to position [0, 0]
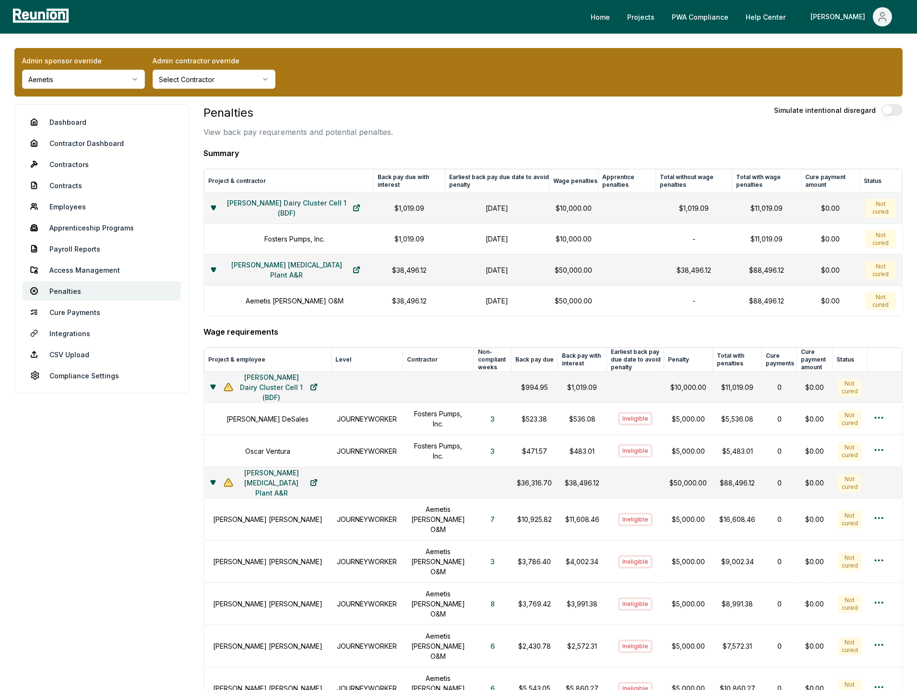
click at [217, 135] on p "View back pay requirements and potential penalties." at bounding box center [299, 132] width 190 height 12
click at [276, 137] on p "View back pay requirements and potential penalties." at bounding box center [299, 132] width 190 height 12
click at [569, 118] on div "Penalties View back pay requirements and potential penalties. Simulate intentio…" at bounding box center [553, 121] width 699 height 34
